Goal: Information Seeking & Learning: Learn about a topic

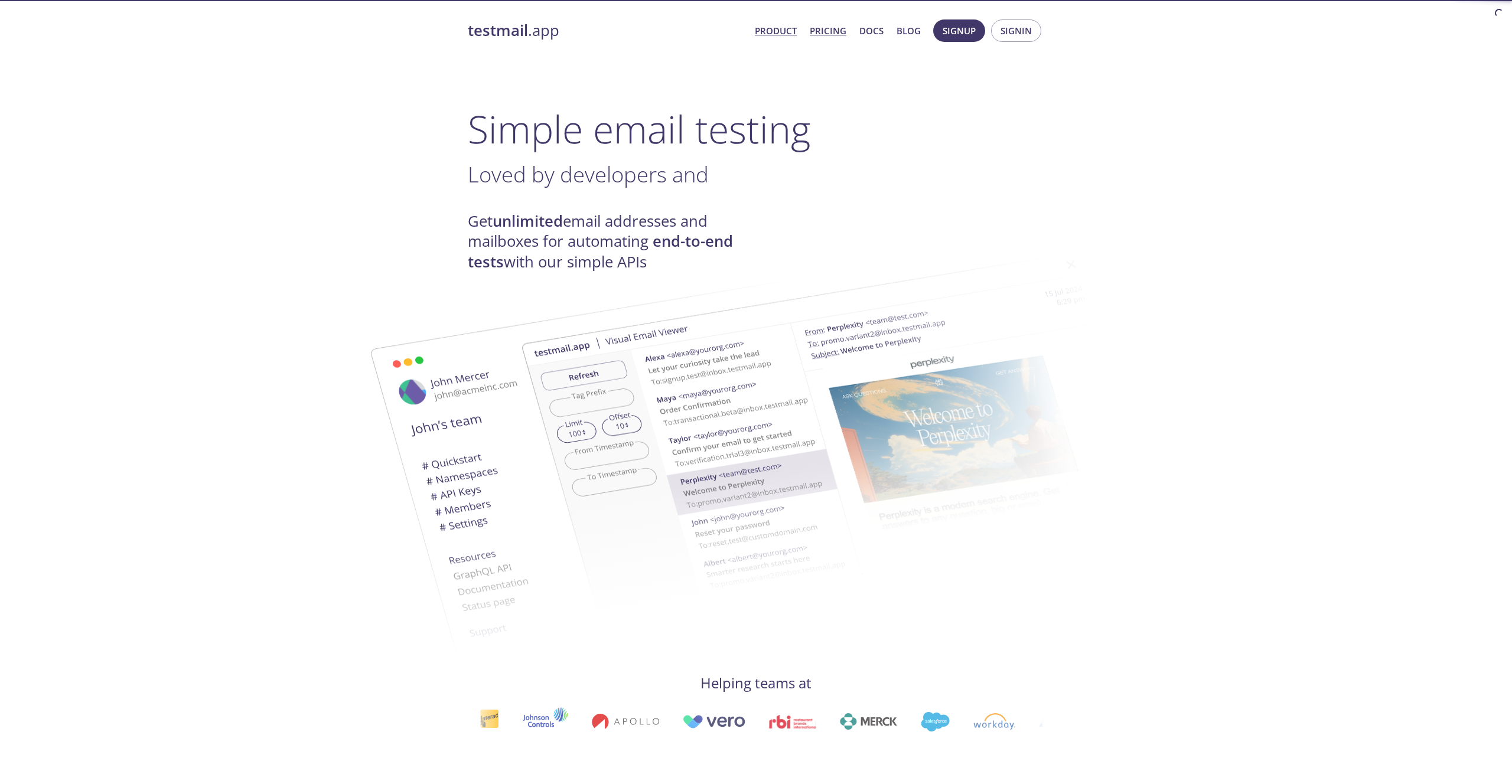
click at [830, 32] on link "Pricing" at bounding box center [827, 31] width 36 height 15
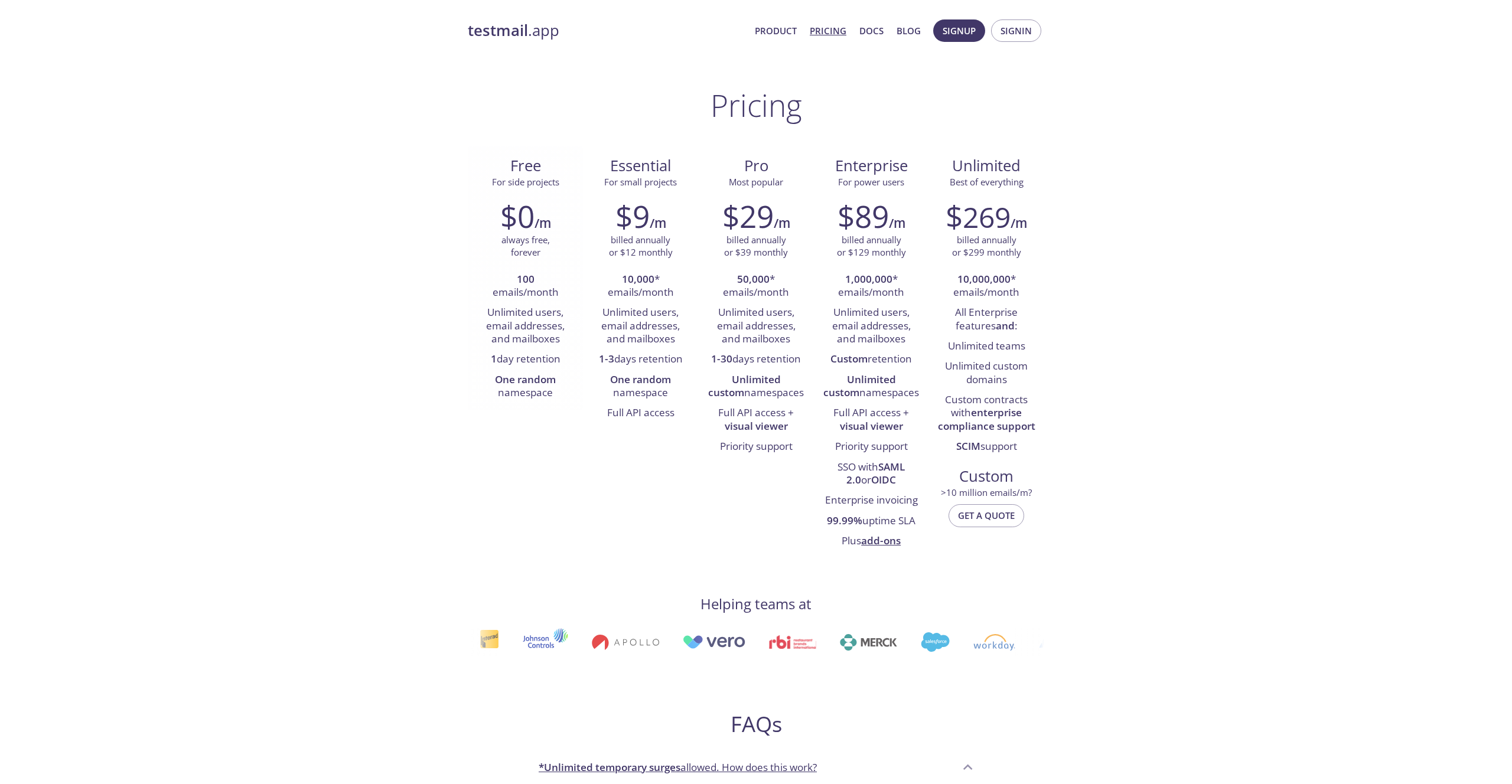
click at [533, 286] on li "100 emails/month" at bounding box center [525, 287] width 98 height 34
click at [539, 37] on link "testmail .app" at bounding box center [607, 30] width 278 height 20
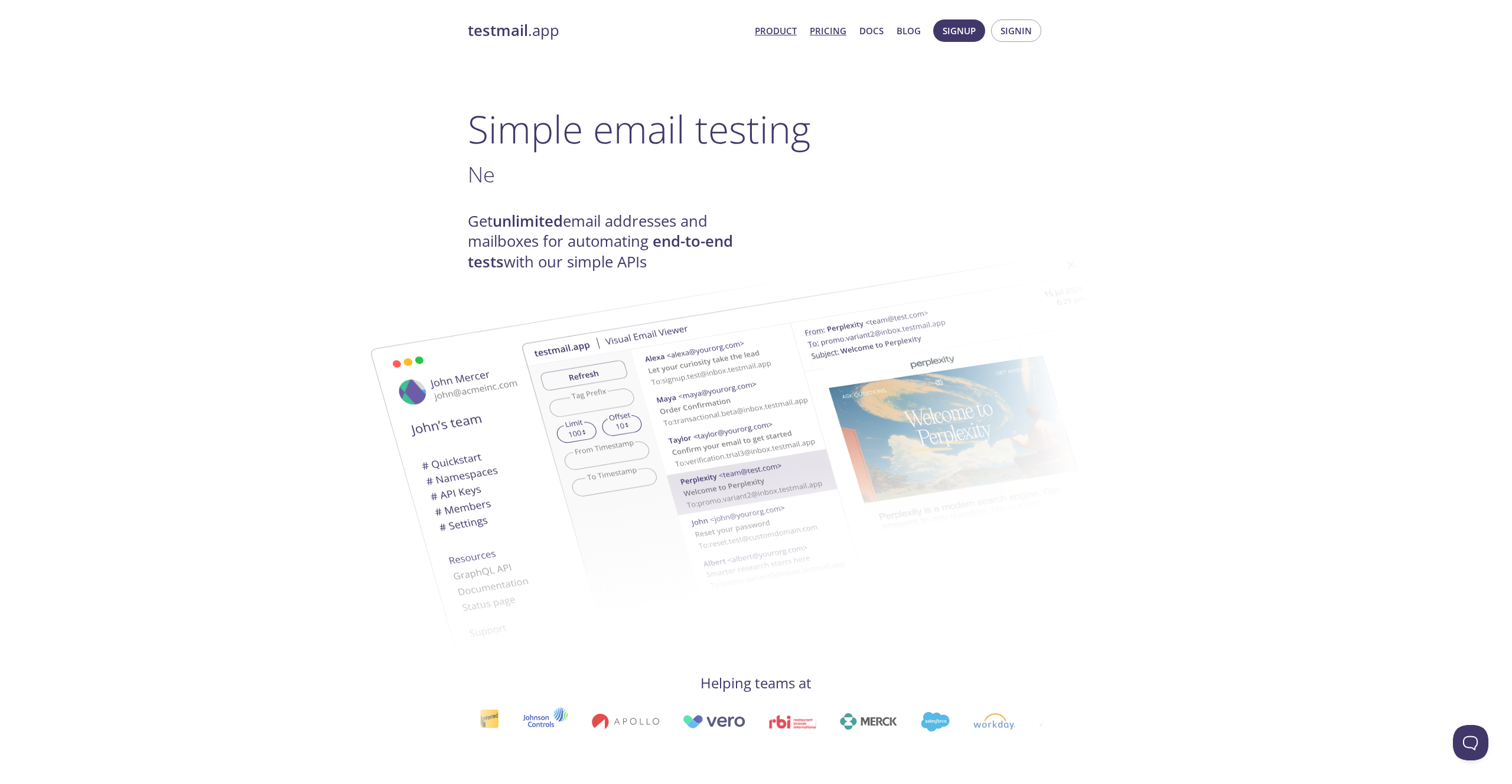
click at [823, 35] on link "Pricing" at bounding box center [827, 31] width 36 height 15
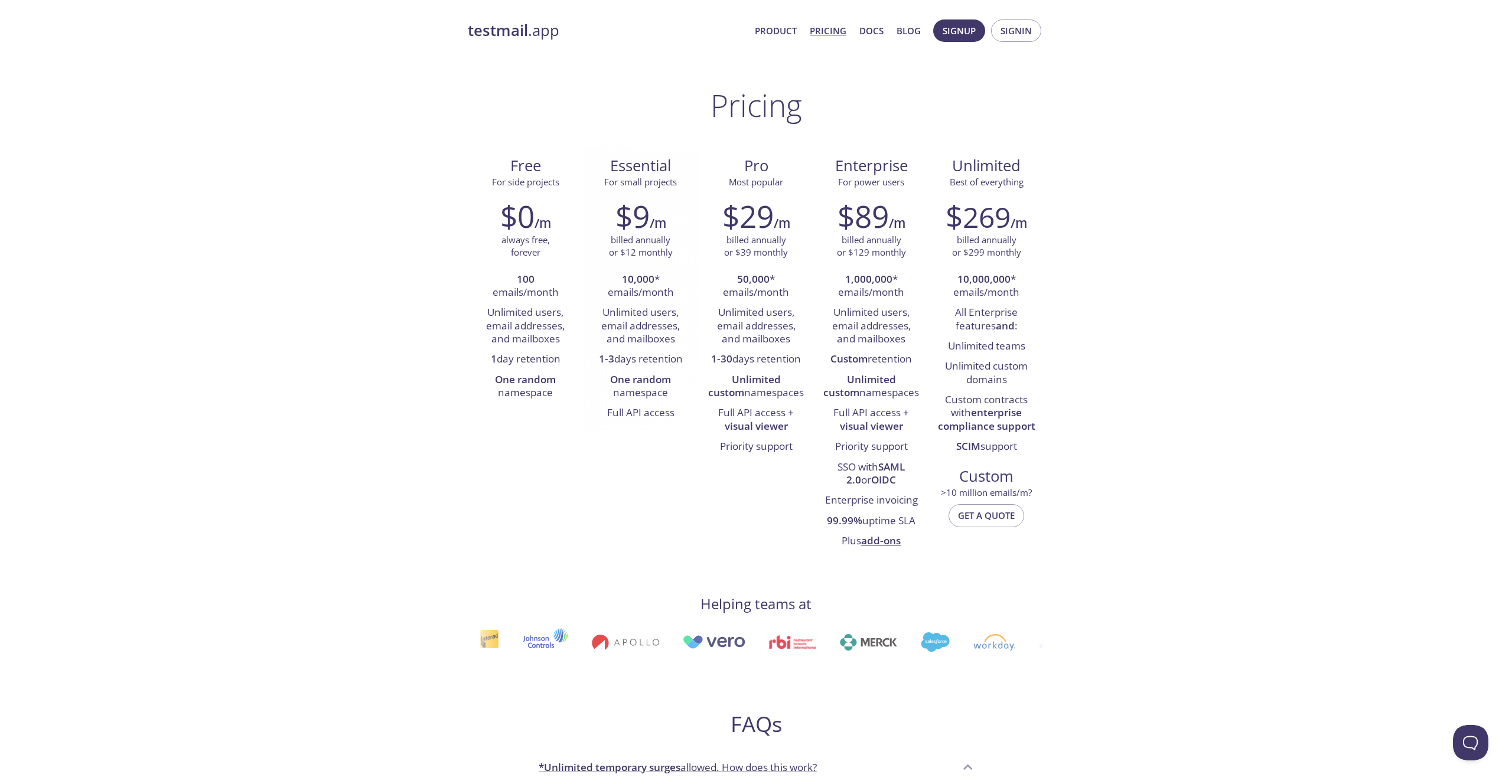
click at [644, 291] on li "10,000 * emails/month" at bounding box center [641, 287] width 98 height 34
click at [644, 321] on li "Unlimited users, email addresses, and mailboxes" at bounding box center [641, 326] width 98 height 47
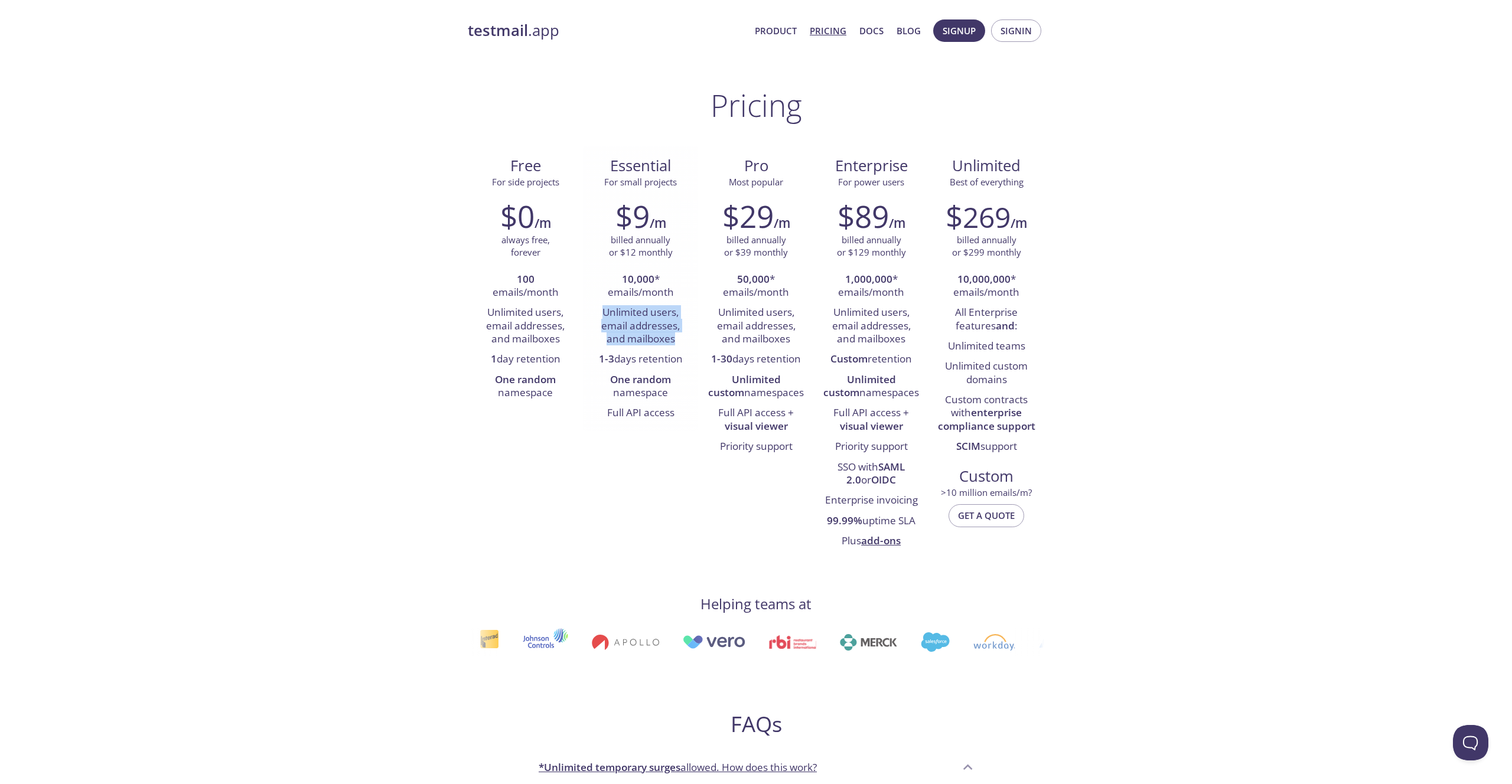
click at [644, 321] on li "Unlimited users, email addresses, and mailboxes" at bounding box center [641, 326] width 98 height 47
click at [642, 326] on li "Unlimited users, email addresses, and mailboxes" at bounding box center [641, 326] width 98 height 47
click at [642, 339] on li "Unlimited users, email addresses, and mailboxes" at bounding box center [641, 326] width 98 height 47
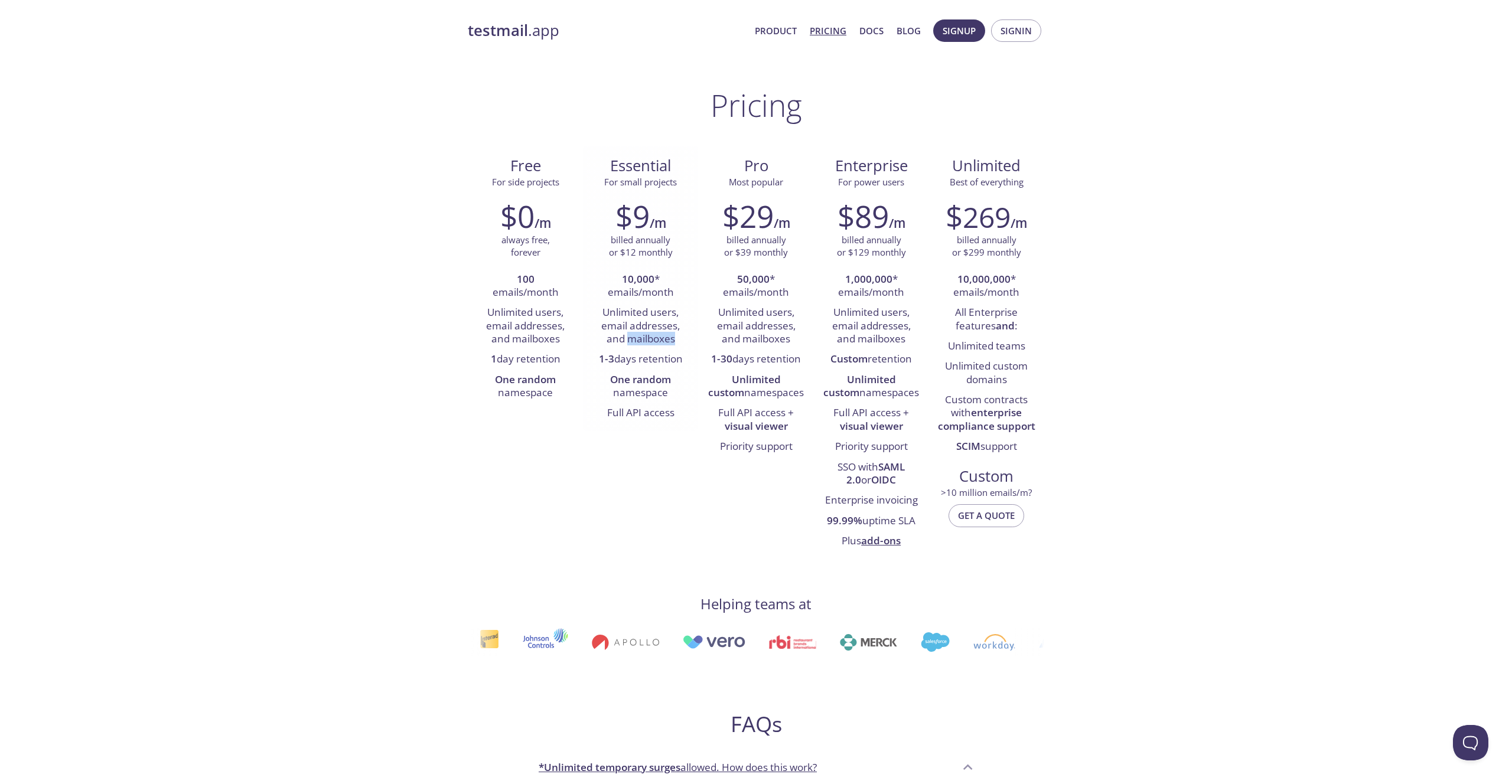
click at [642, 339] on li "Unlimited users, email addresses, and mailboxes" at bounding box center [641, 326] width 98 height 47
click at [639, 313] on li "Unlimited users, email addresses, and mailboxes" at bounding box center [641, 326] width 98 height 47
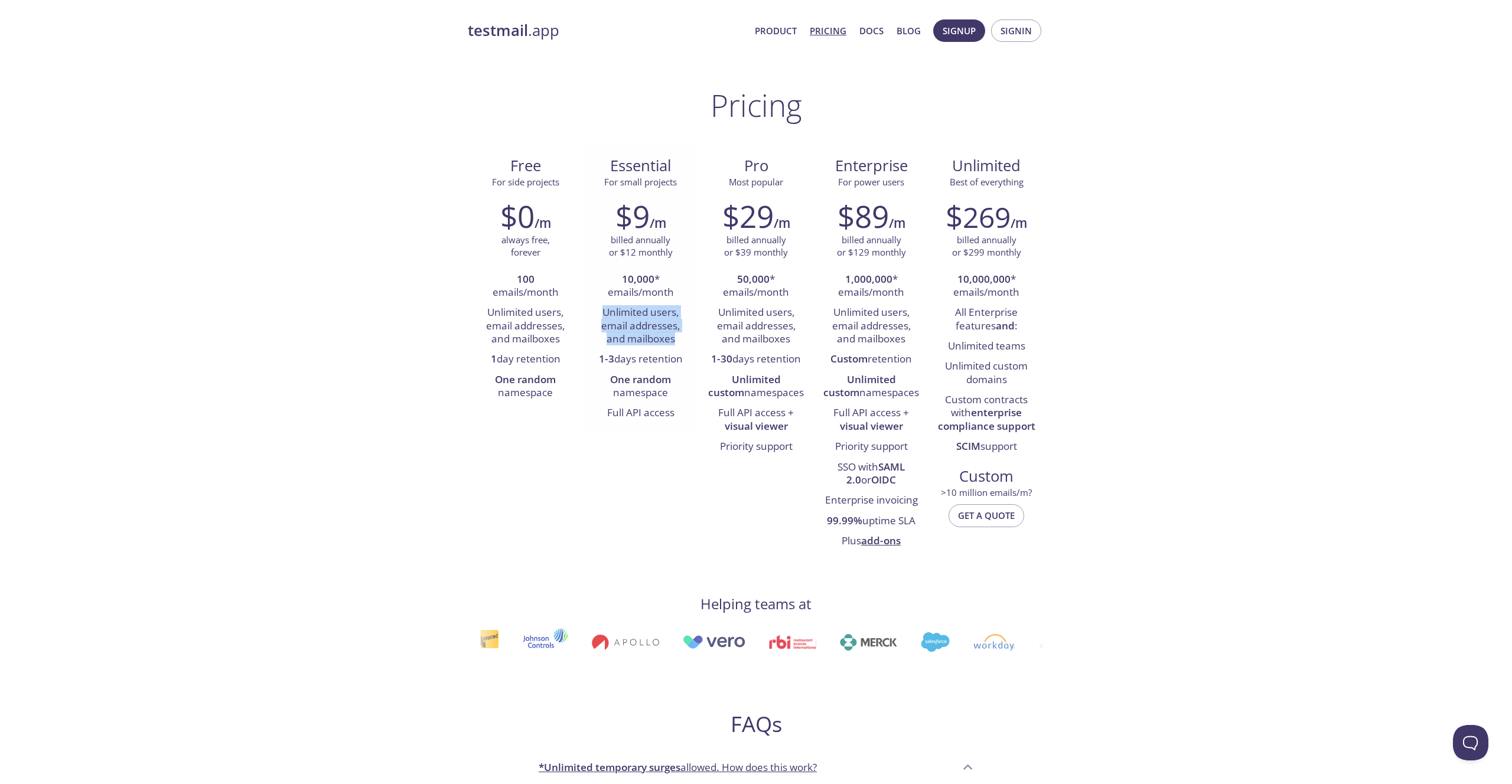
click at [639, 313] on li "Unlimited users, email addresses, and mailboxes" at bounding box center [641, 326] width 98 height 47
click at [507, 39] on strong "testmail" at bounding box center [498, 30] width 60 height 21
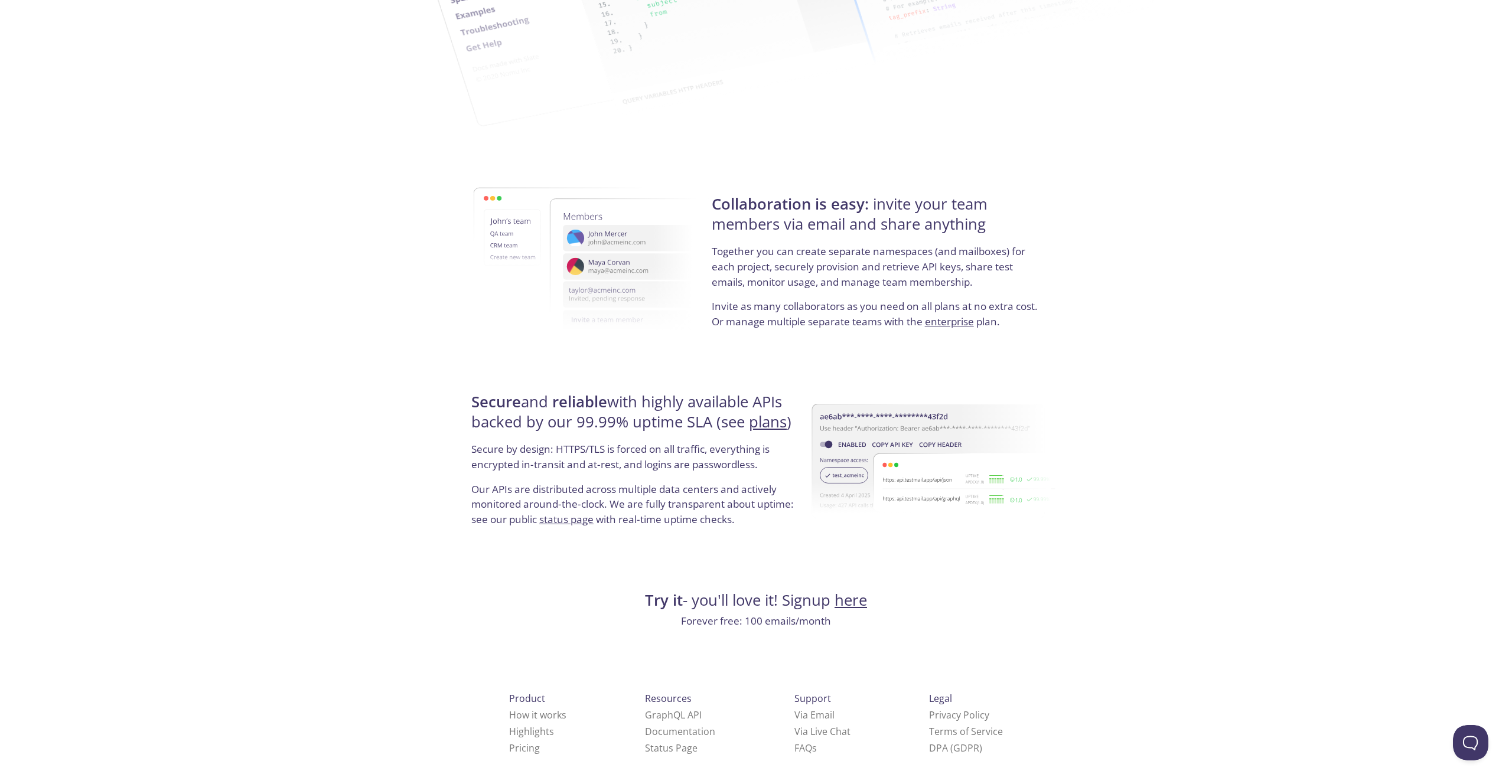
scroll to position [1916, 0]
click at [526, 713] on link "How it works" at bounding box center [537, 709] width 57 height 13
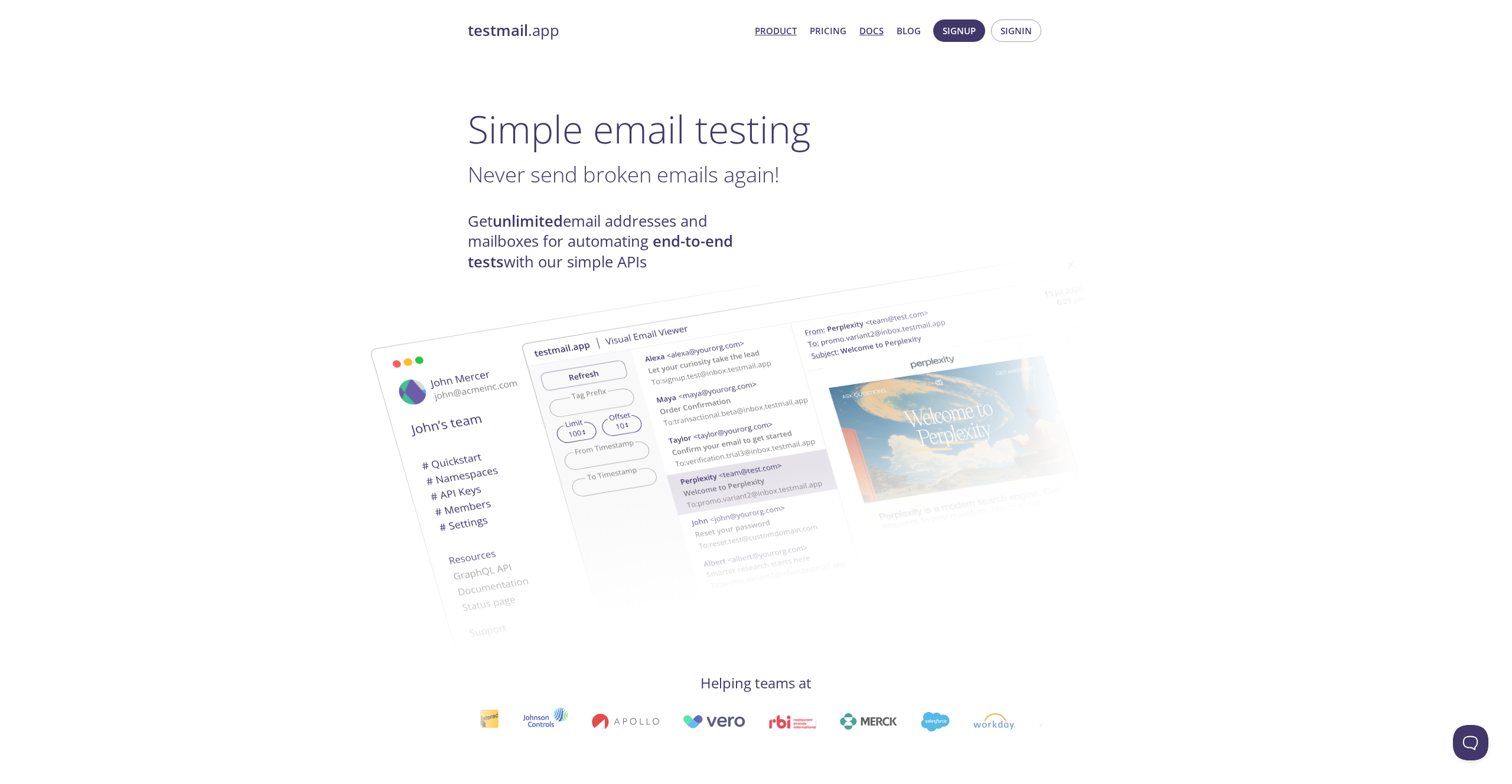
click at [881, 37] on link "Docs" at bounding box center [871, 31] width 24 height 15
